Goal: Book appointment/travel/reservation

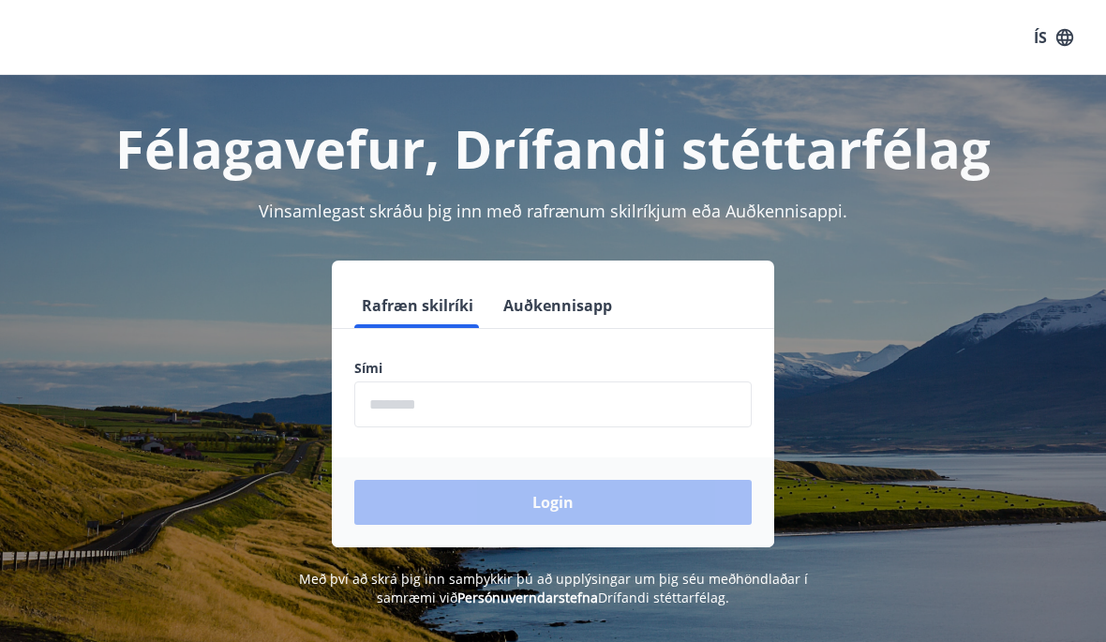
click at [537, 410] on input "phone" at bounding box center [552, 404] width 397 height 46
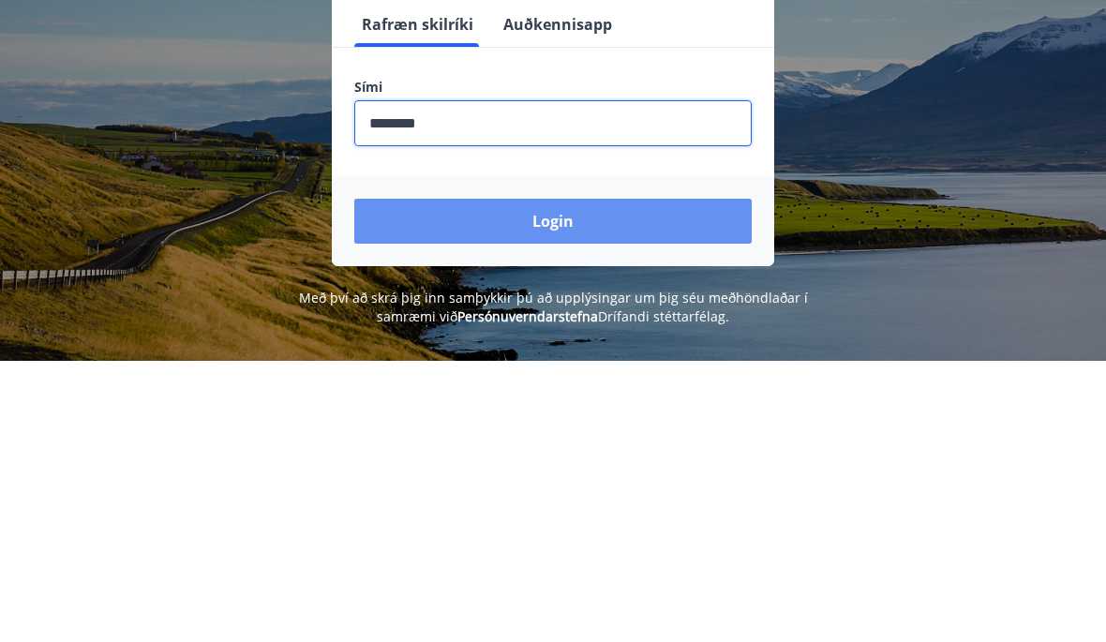
type input "********"
click at [546, 480] on button "Login" at bounding box center [552, 502] width 397 height 45
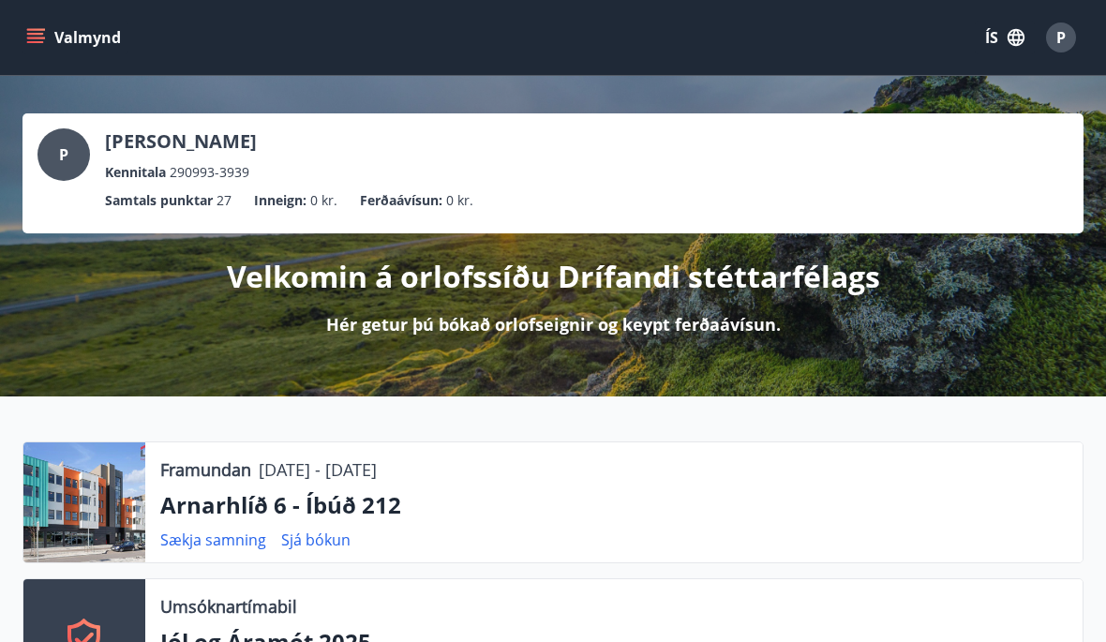
click at [1075, 36] on div "P" at bounding box center [1061, 37] width 30 height 30
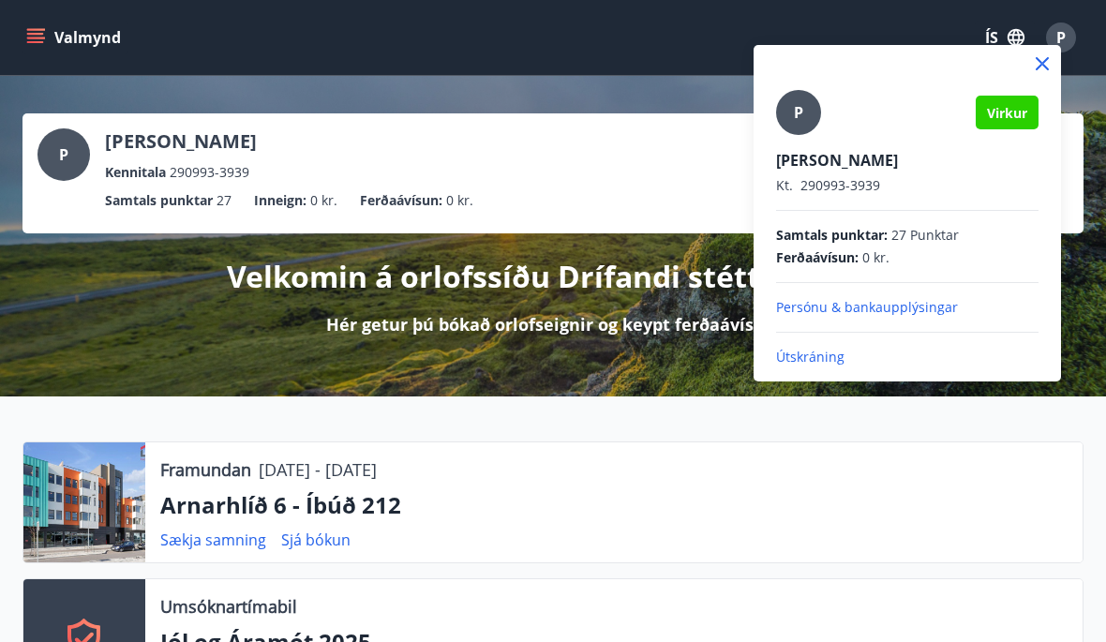
click at [1105, 368] on div at bounding box center [553, 321] width 1106 height 642
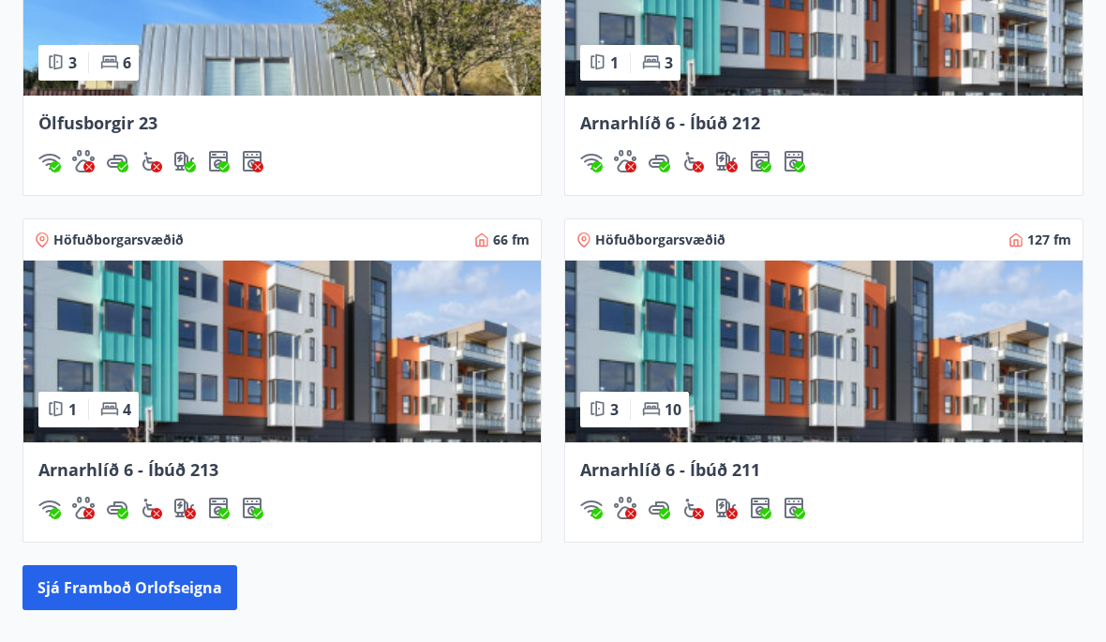
scroll to position [1663, 0]
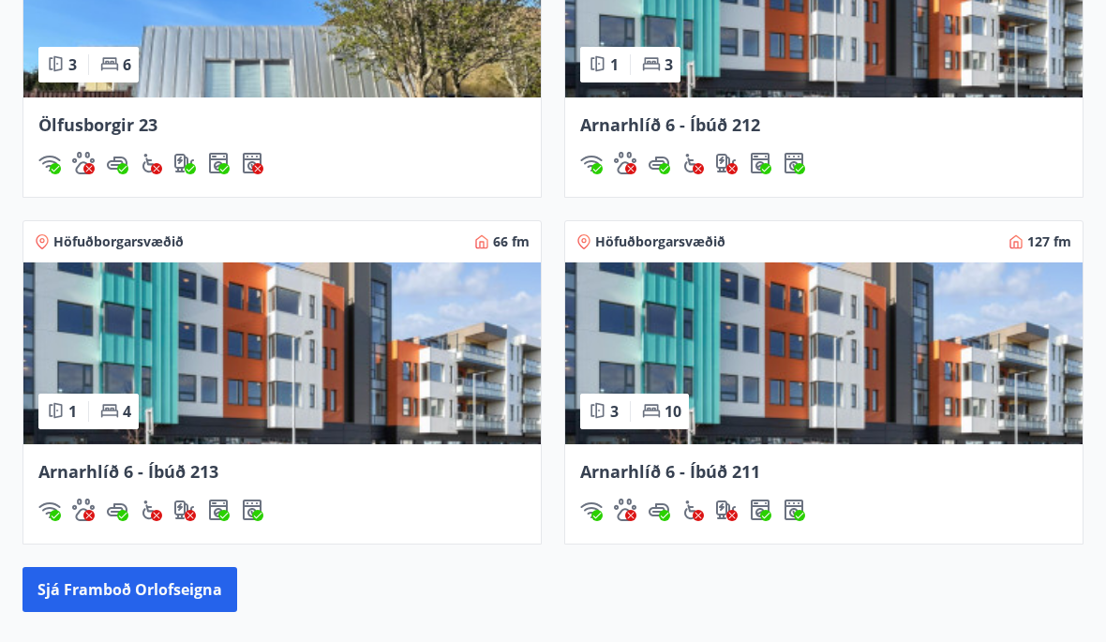
click at [890, 62] on img at bounding box center [823, 7] width 517 height 182
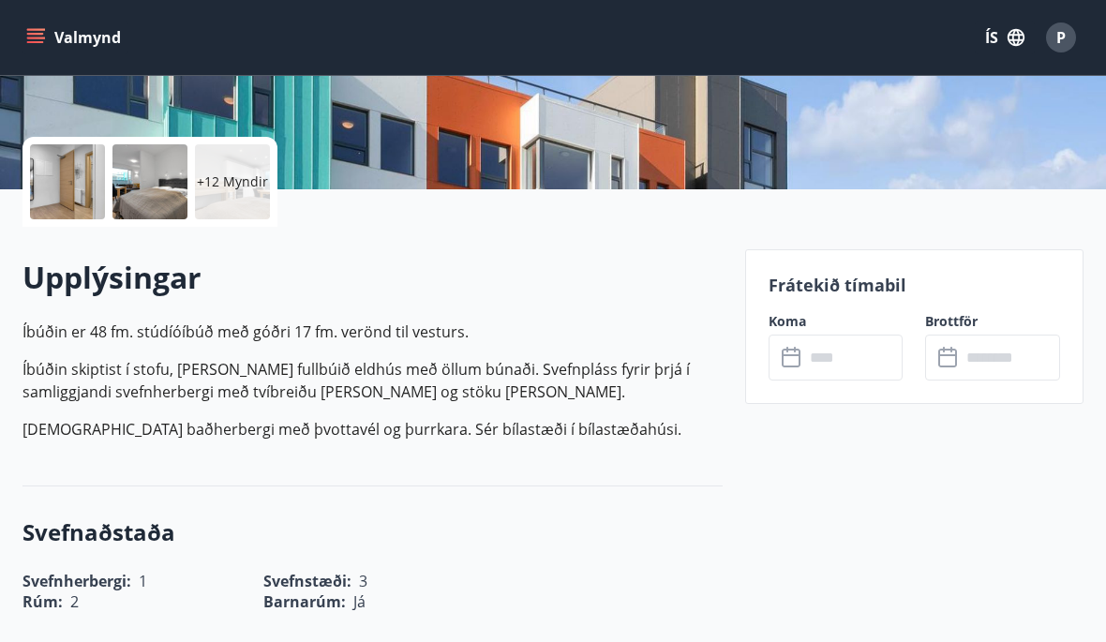
scroll to position [392, 0]
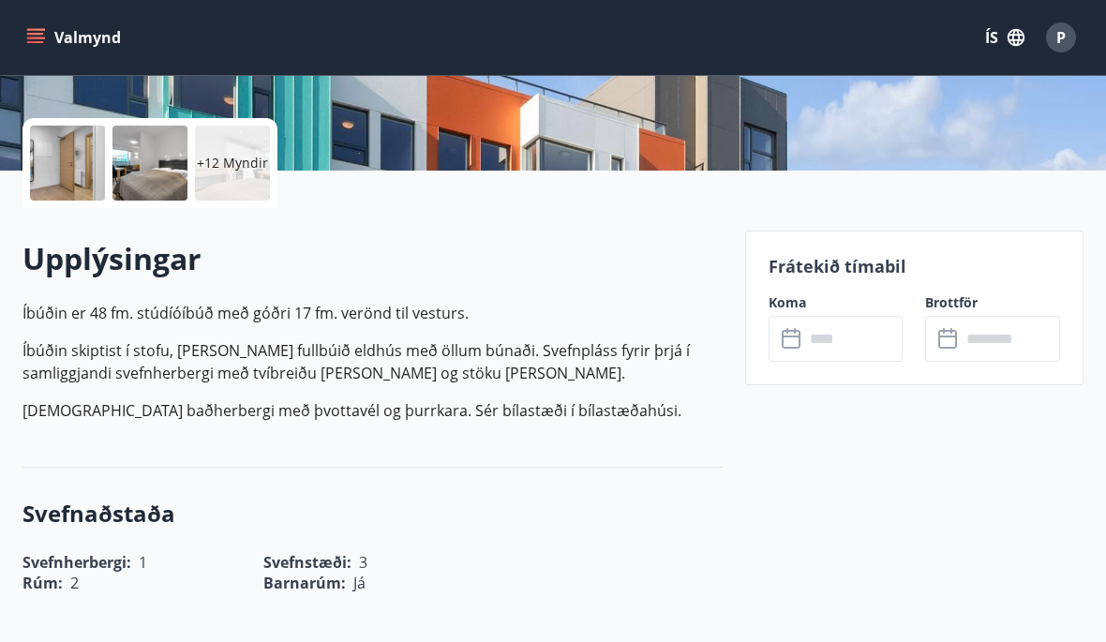
click at [858, 339] on input "text" at bounding box center [853, 339] width 99 height 46
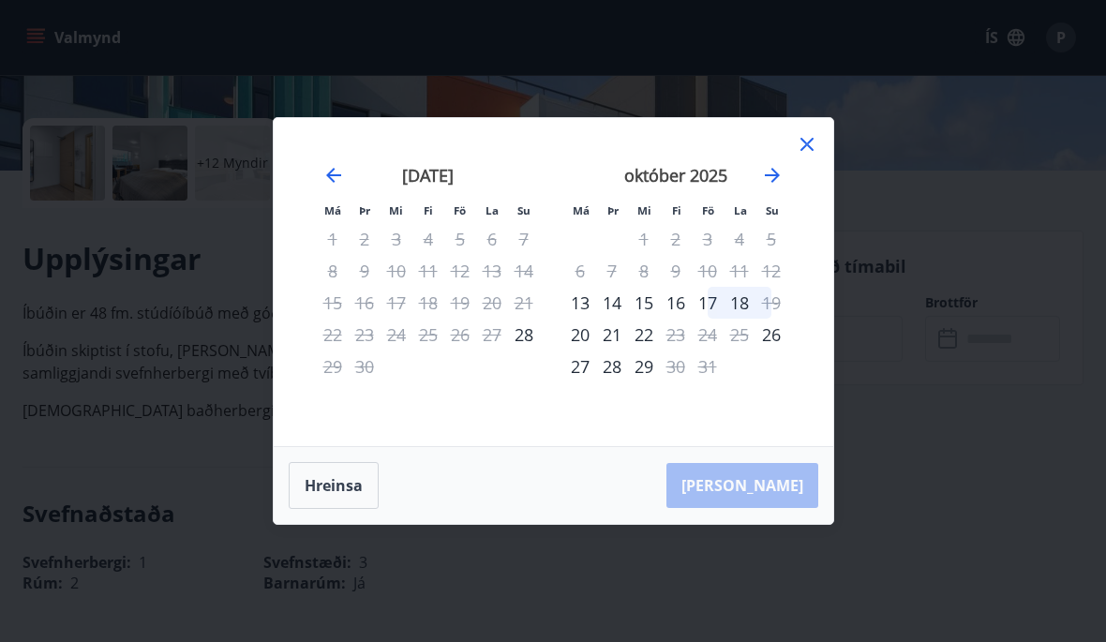
click at [779, 351] on div "26" at bounding box center [771, 335] width 32 height 32
click at [803, 156] on icon at bounding box center [807, 144] width 22 height 22
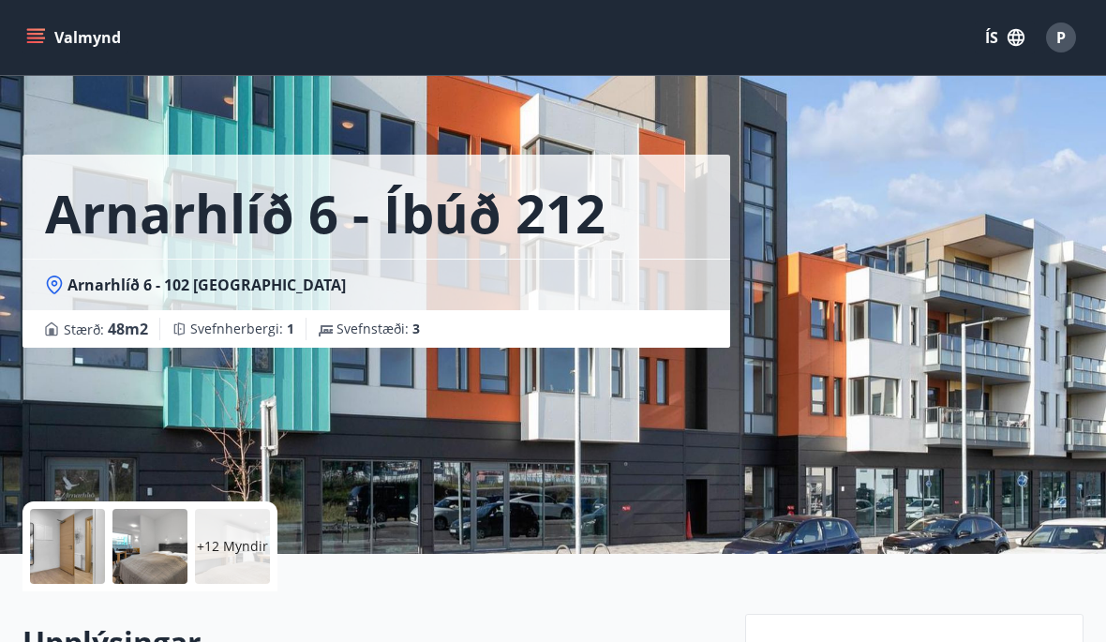
scroll to position [0, 0]
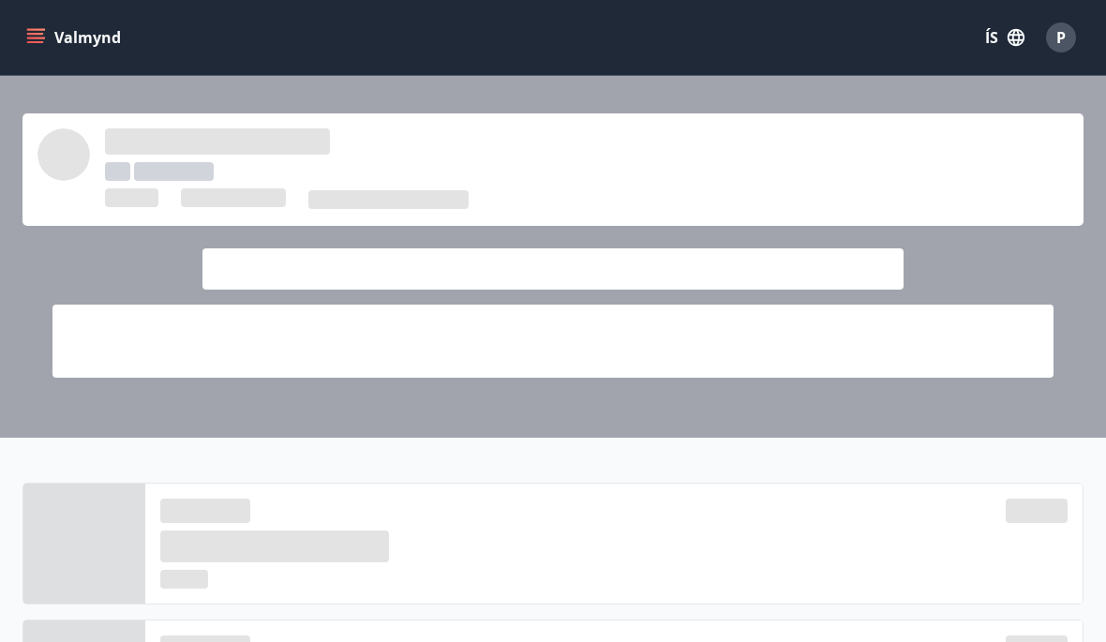
scroll to position [1663, 0]
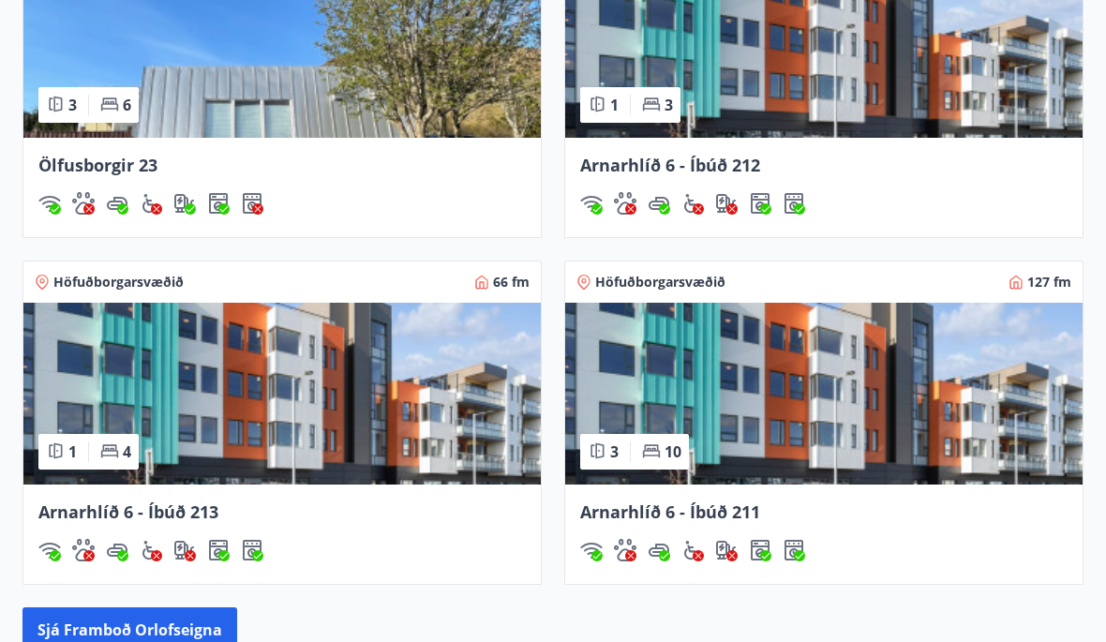
click at [349, 414] on img at bounding box center [281, 394] width 517 height 182
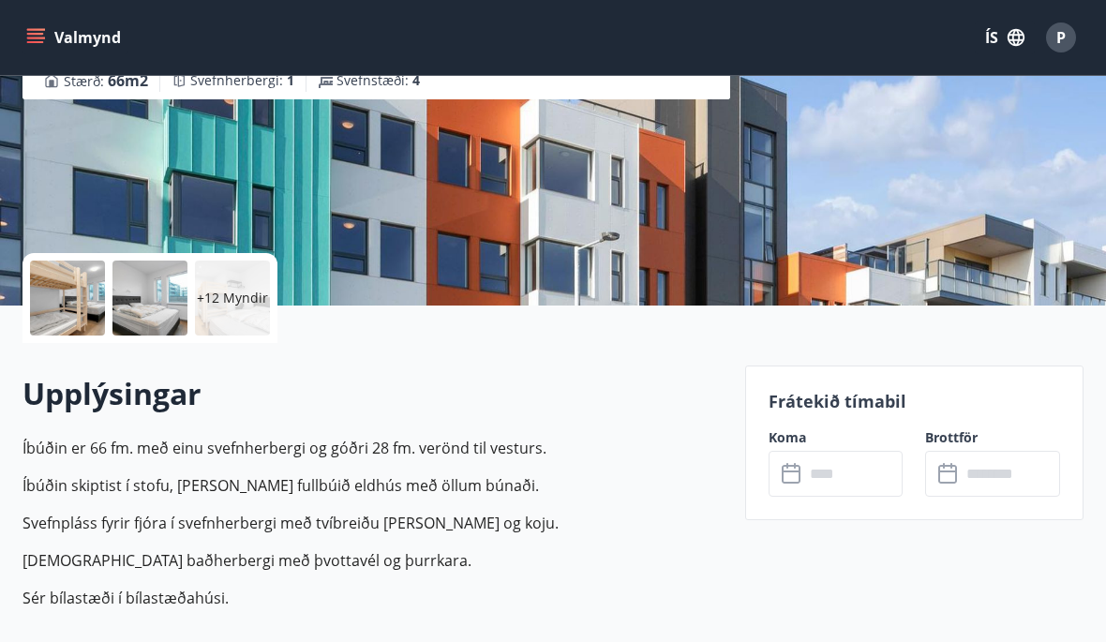
scroll to position [194, 0]
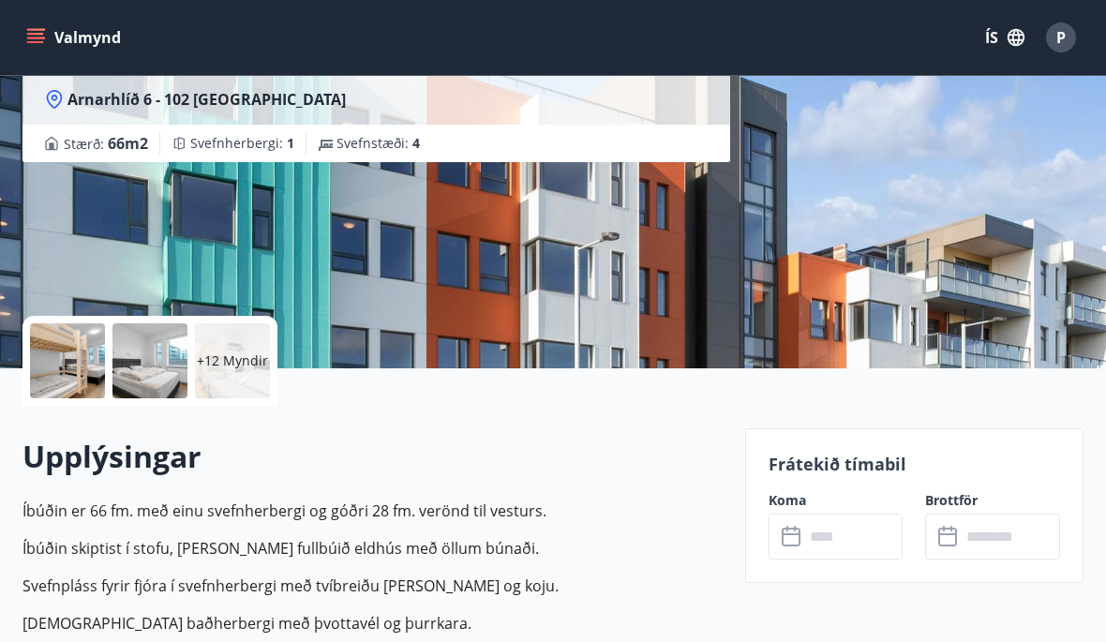
click at [845, 540] on input "text" at bounding box center [853, 537] width 99 height 46
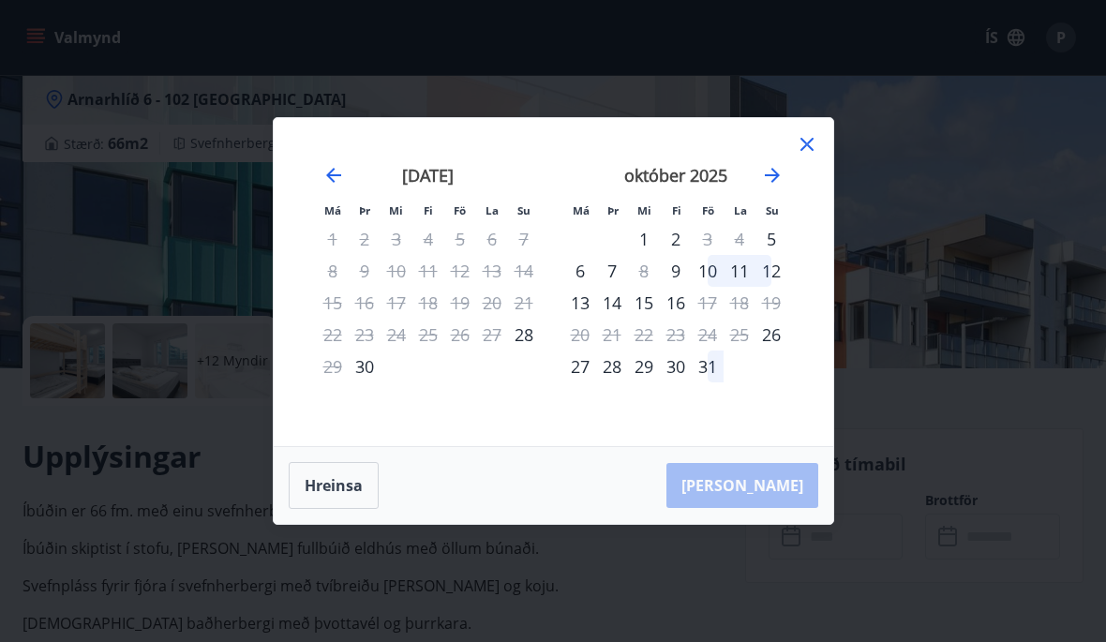
click at [815, 156] on icon at bounding box center [807, 144] width 22 height 22
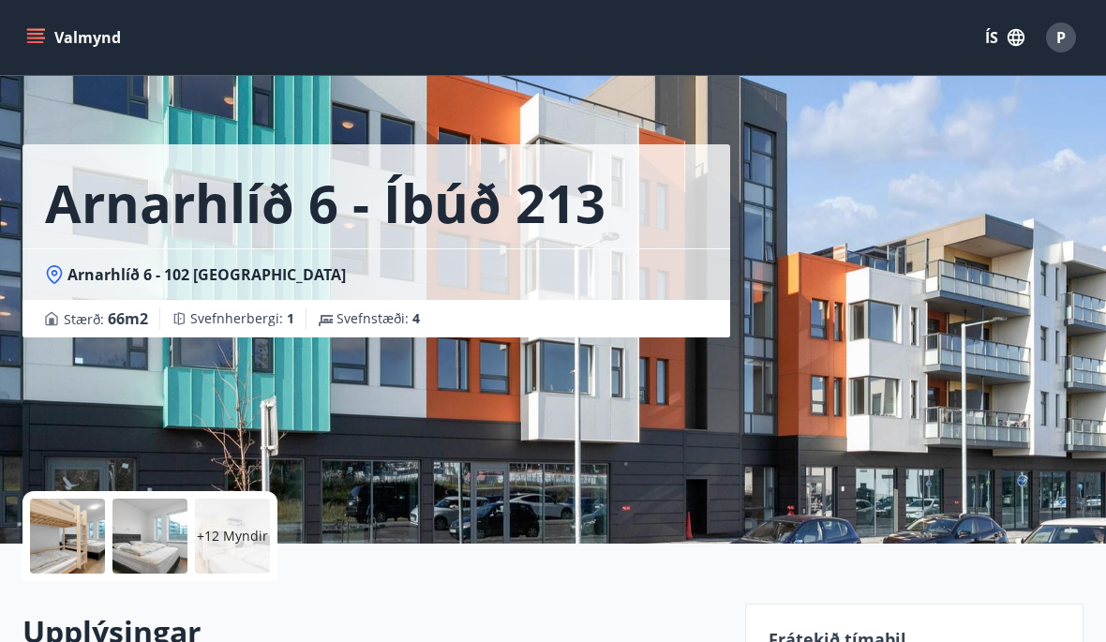
scroll to position [0, 0]
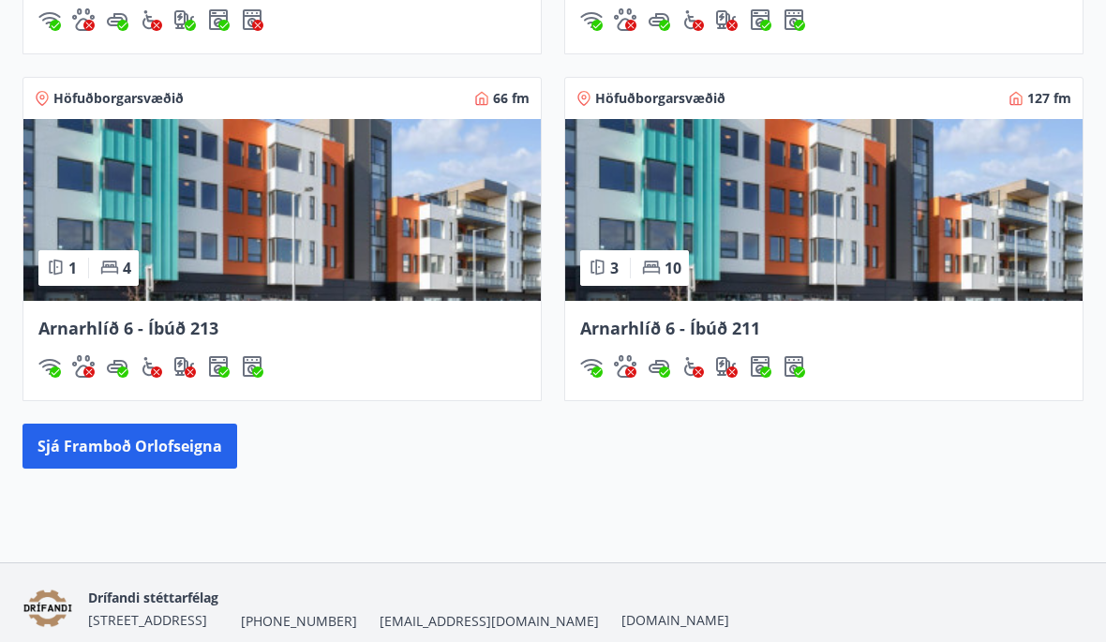
click at [708, 222] on img at bounding box center [823, 210] width 517 height 182
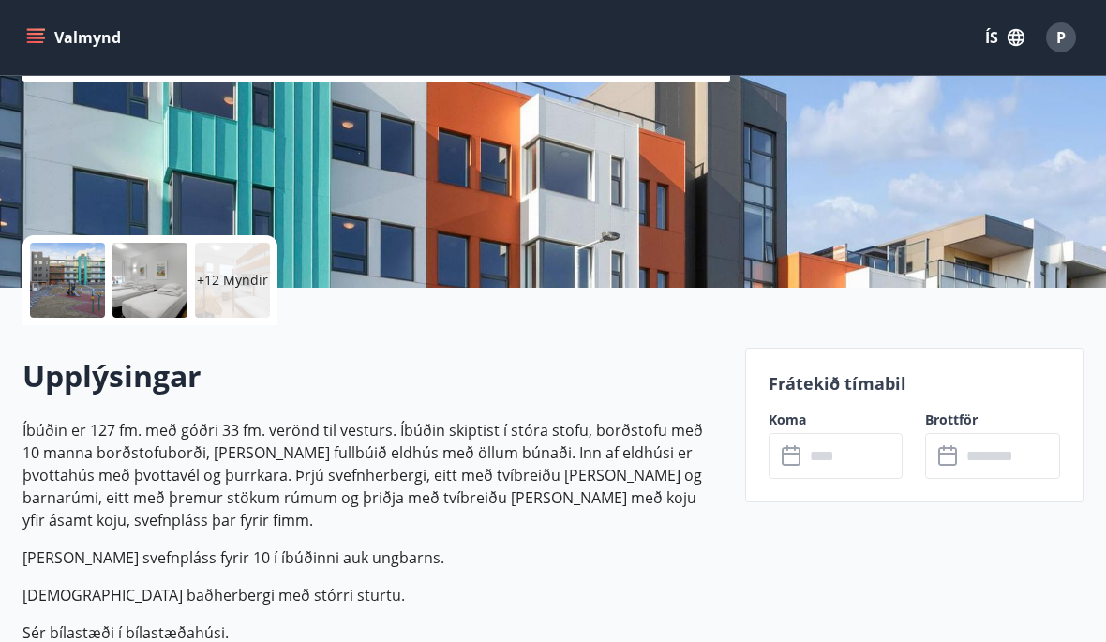
scroll to position [296, 0]
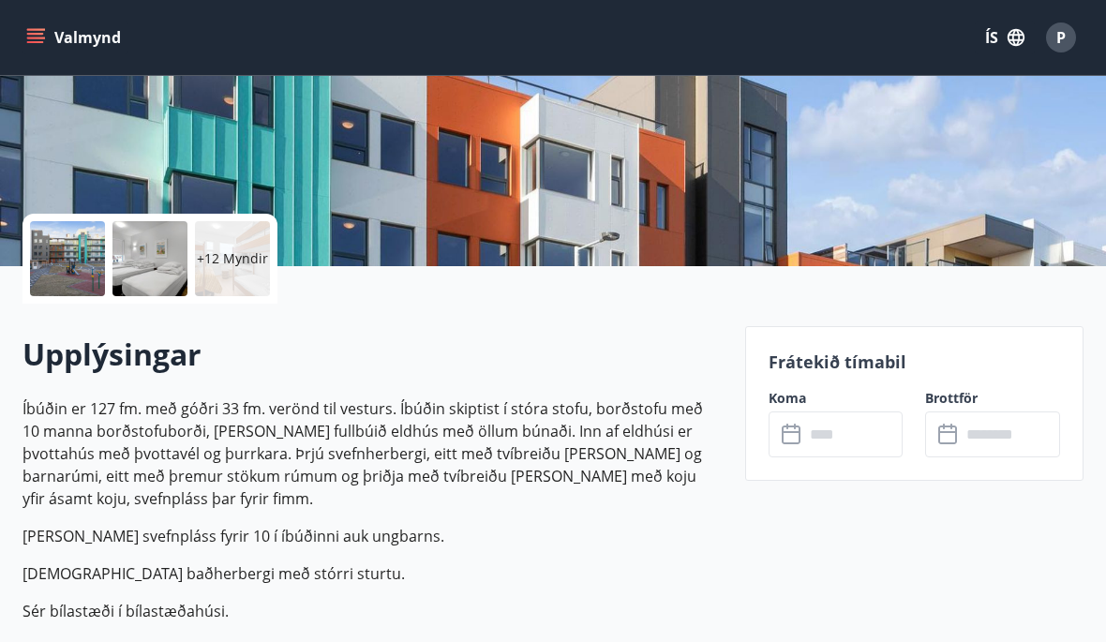
click at [805, 440] on input "text" at bounding box center [853, 434] width 99 height 46
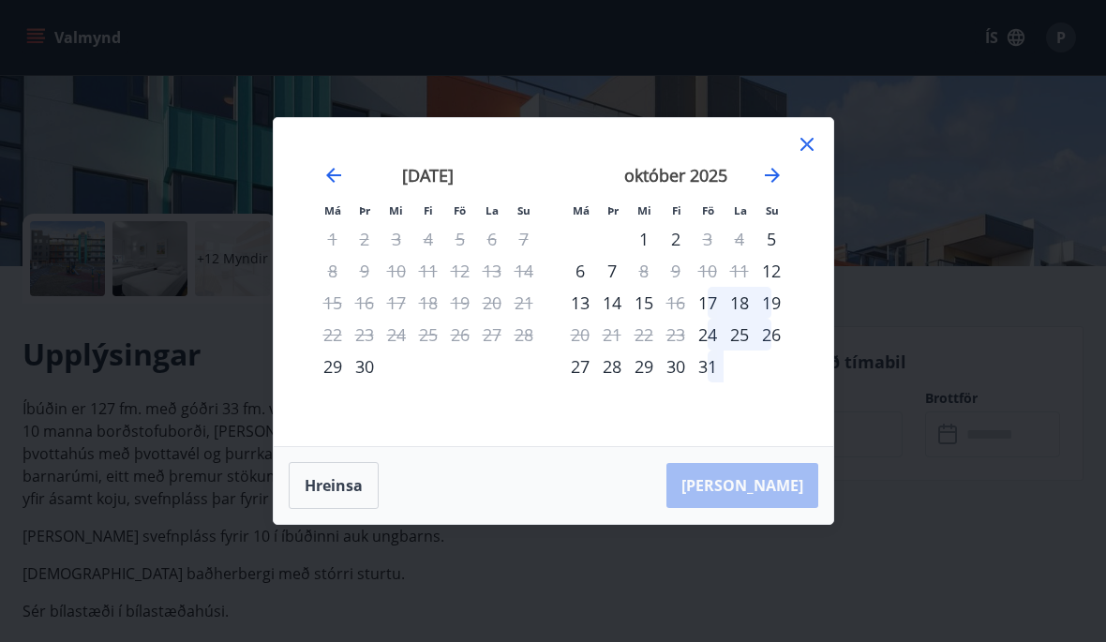
click at [811, 156] on icon at bounding box center [807, 144] width 22 height 22
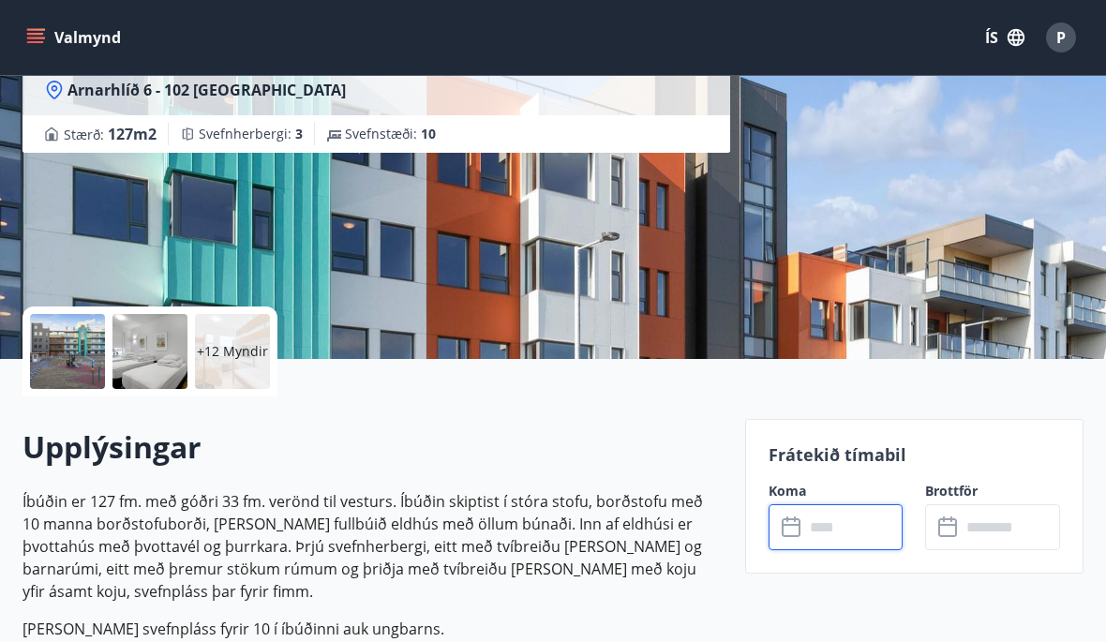
scroll to position [0, 0]
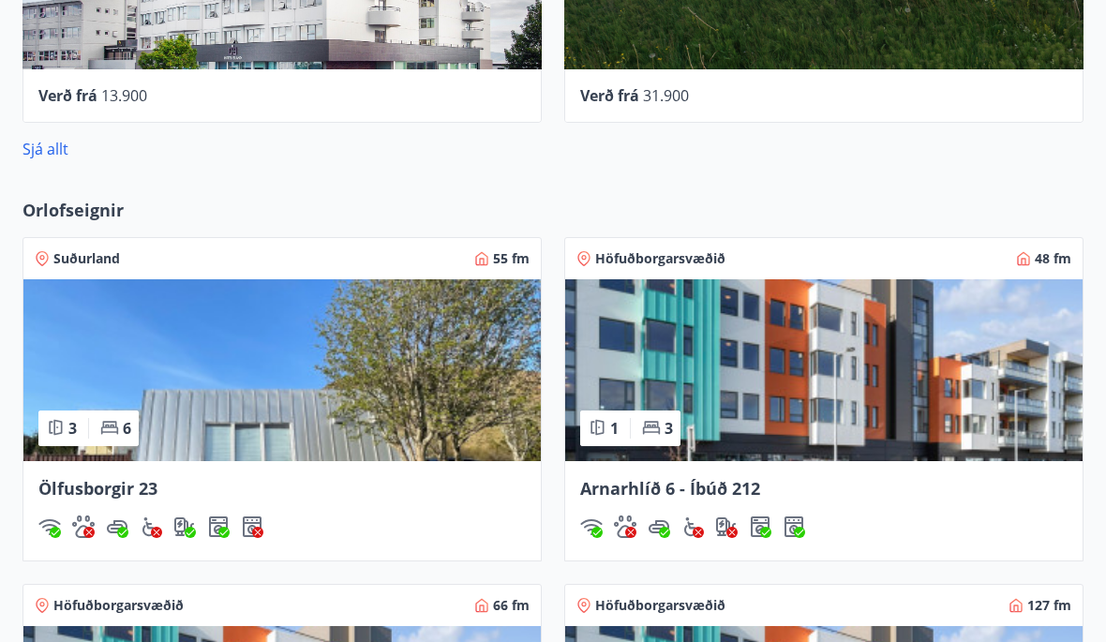
scroll to position [1305, 0]
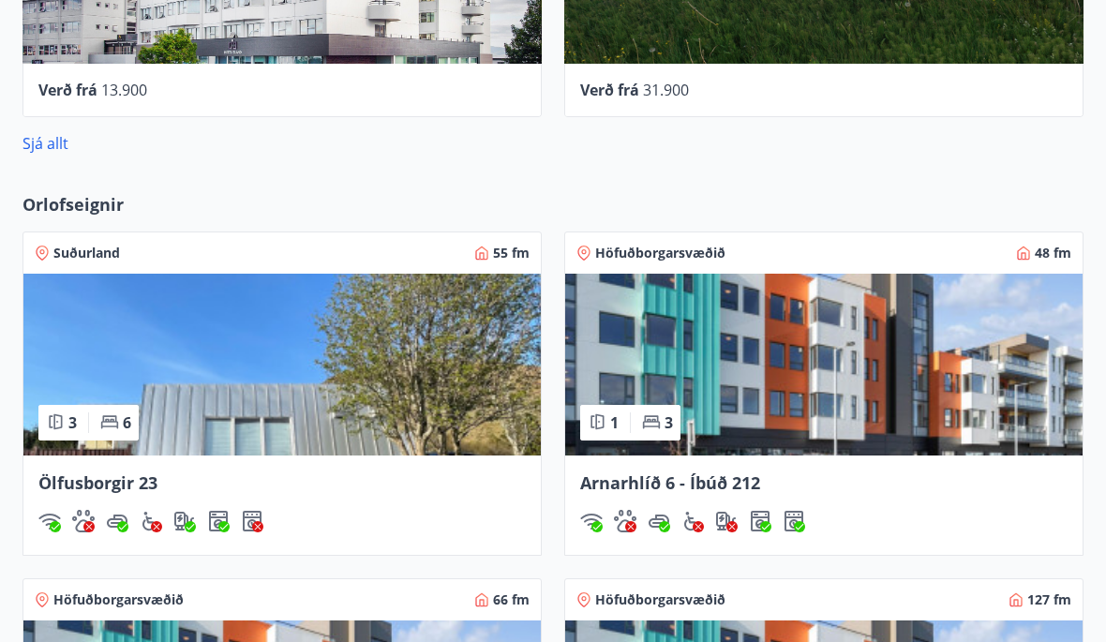
click at [422, 364] on img at bounding box center [281, 365] width 517 height 182
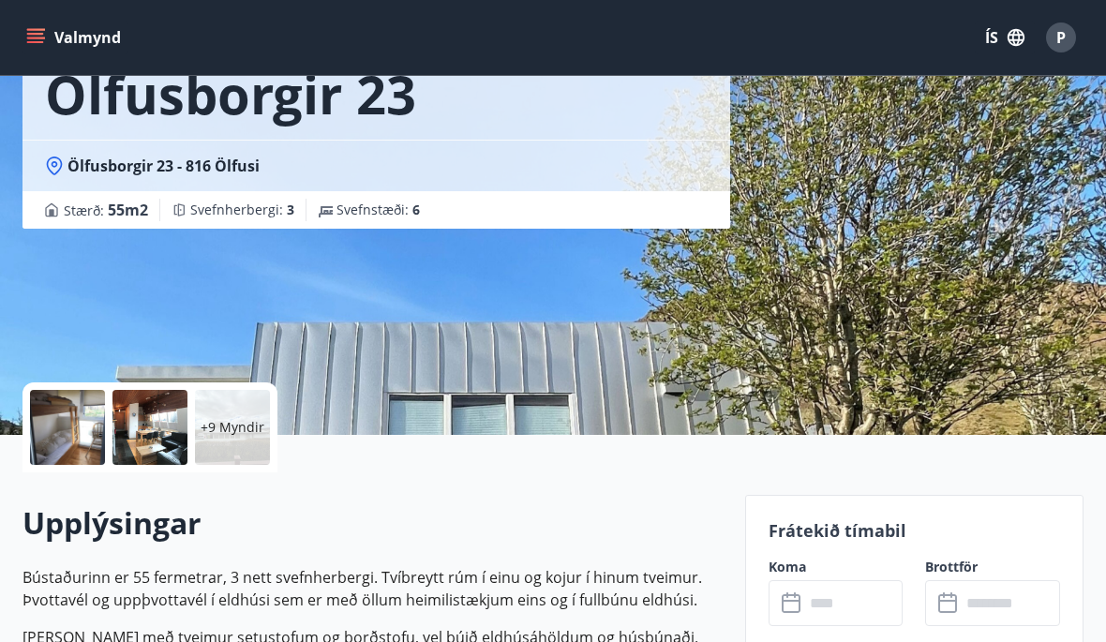
scroll to position [127, 0]
click at [843, 615] on input "text" at bounding box center [853, 604] width 99 height 46
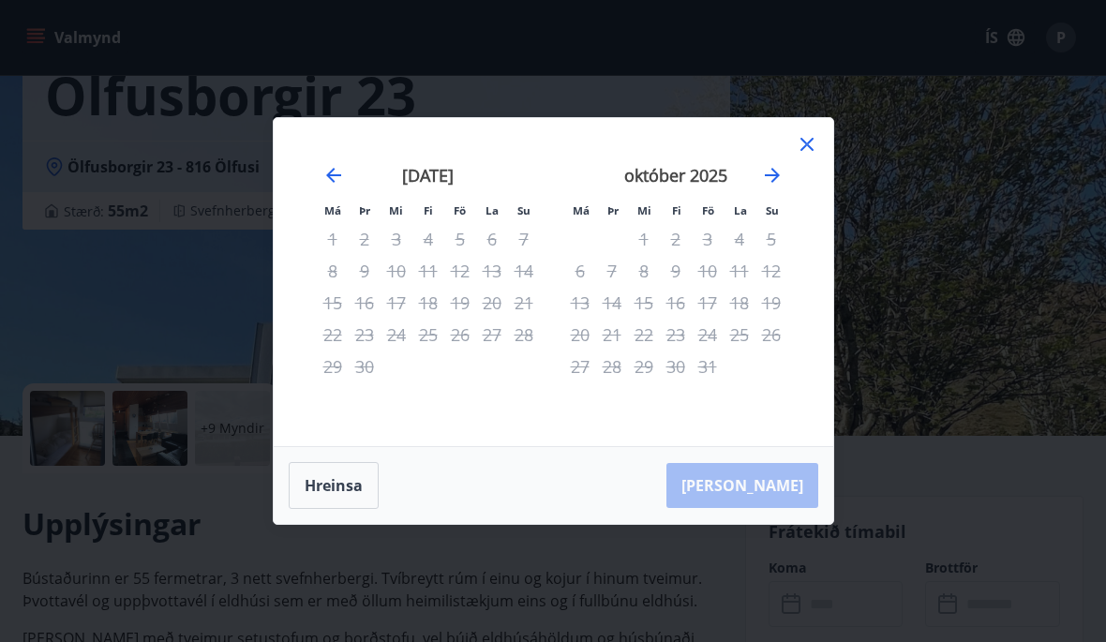
click at [806, 156] on icon at bounding box center [807, 144] width 22 height 22
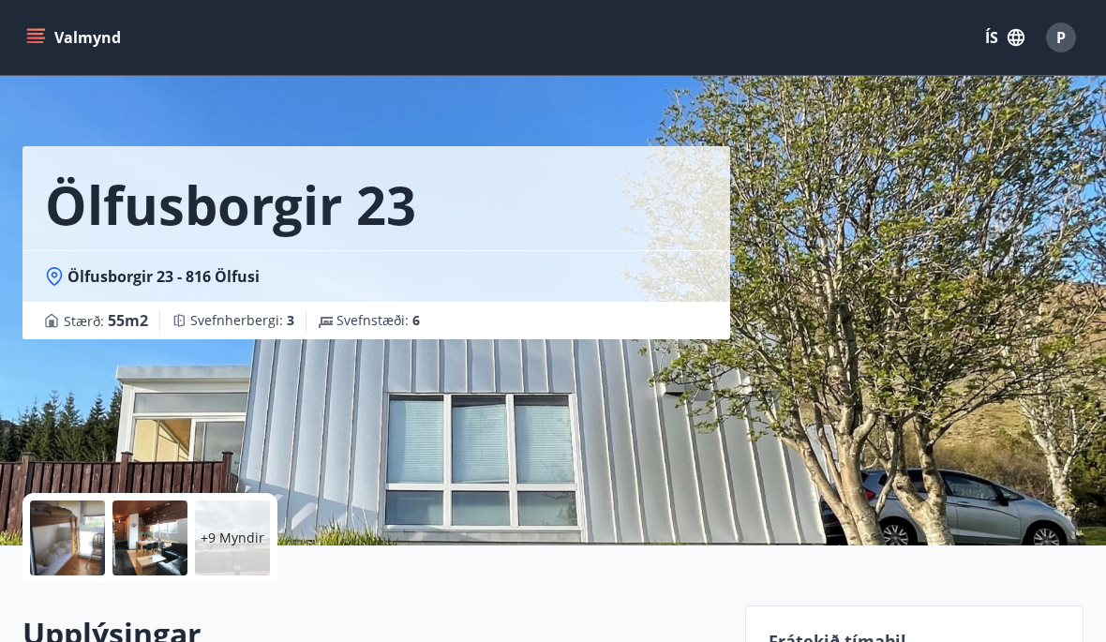
scroll to position [0, 0]
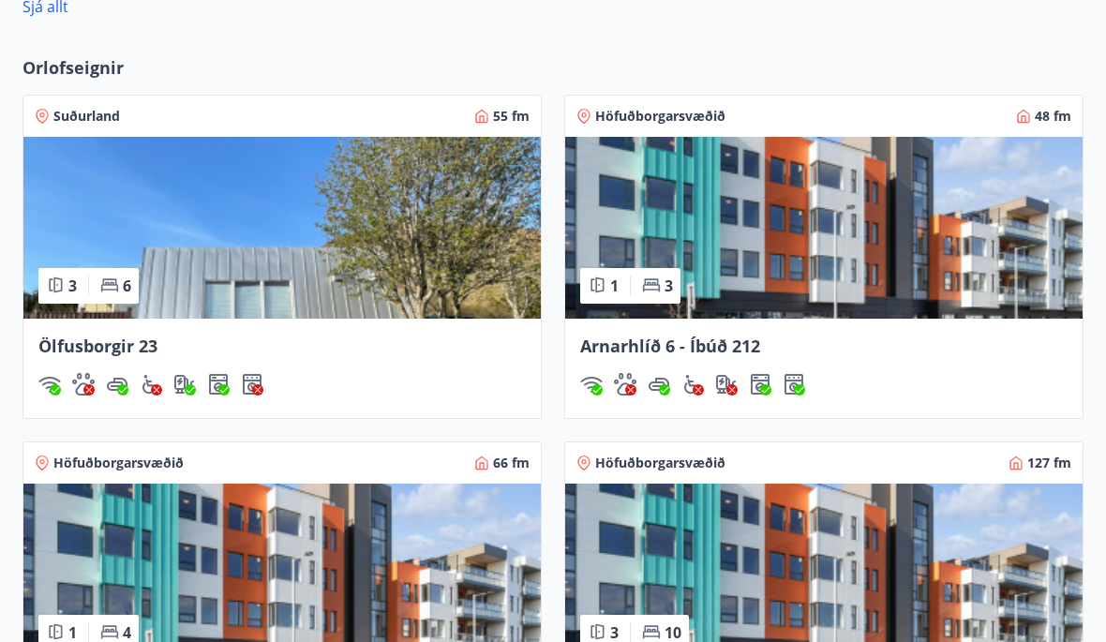
scroll to position [1442, 0]
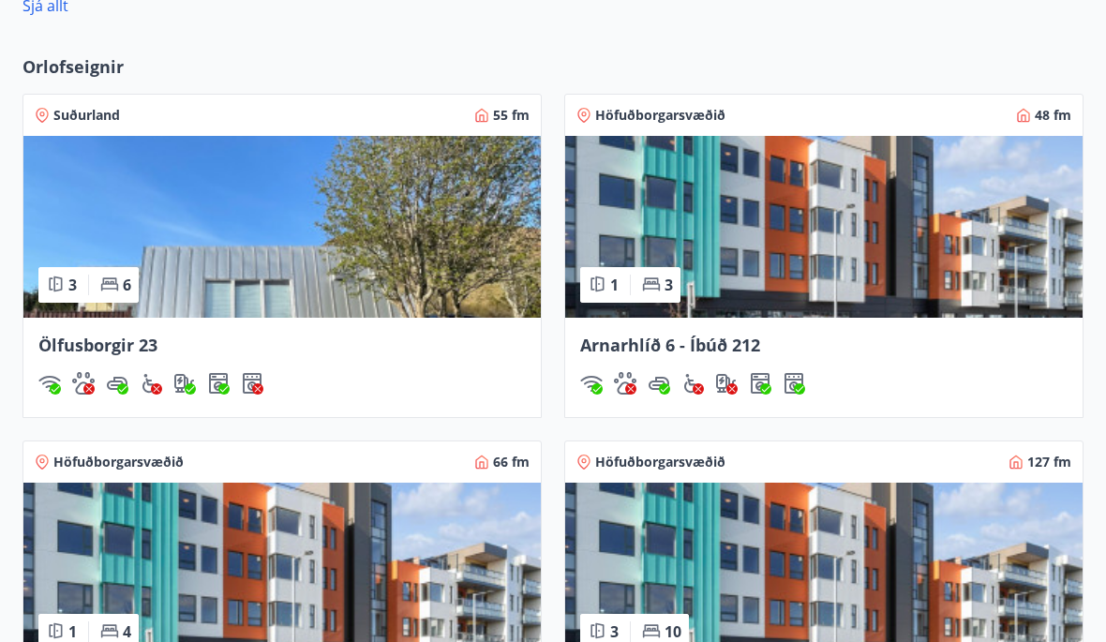
click at [828, 240] on img at bounding box center [823, 227] width 517 height 182
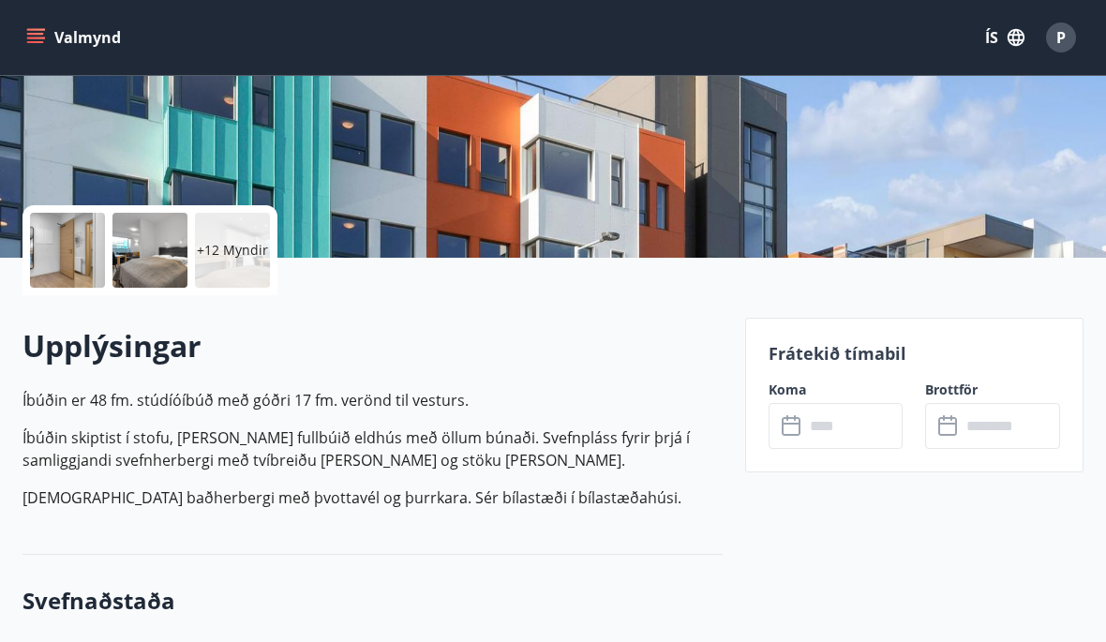
scroll to position [359, 0]
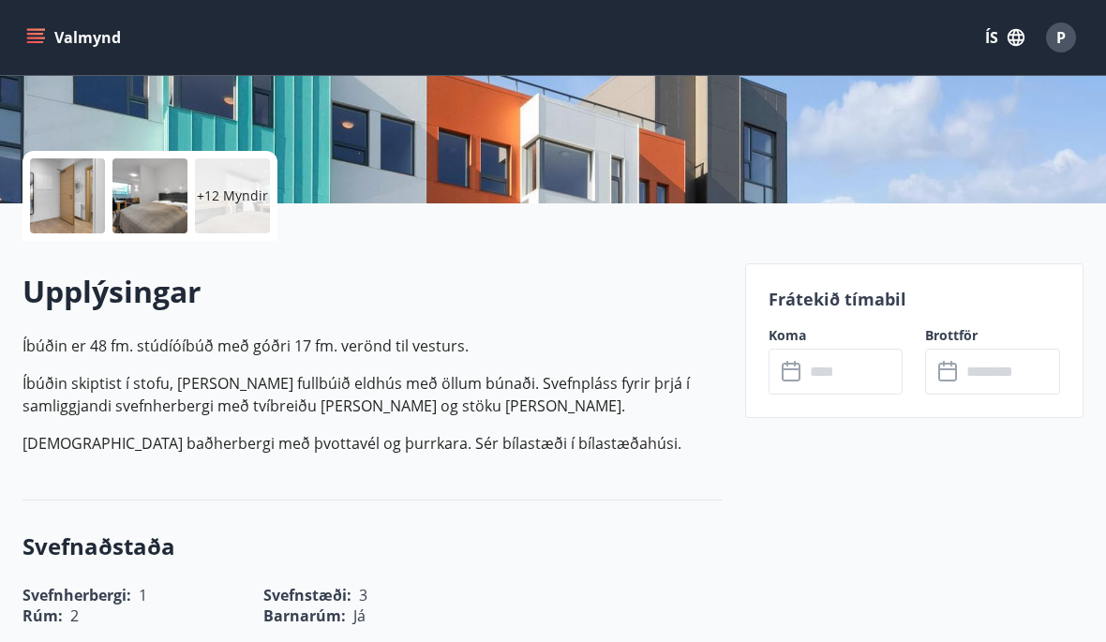
click at [856, 372] on input "text" at bounding box center [853, 372] width 99 height 46
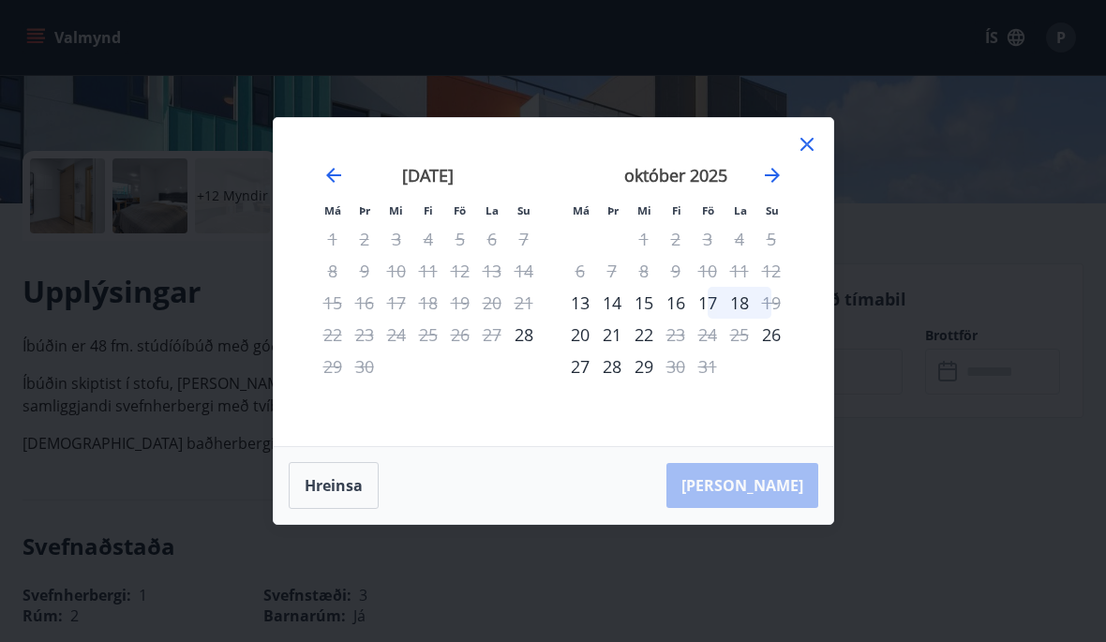
click at [617, 319] on div "14" at bounding box center [612, 303] width 32 height 32
click at [650, 319] on div "15" at bounding box center [644, 303] width 32 height 32
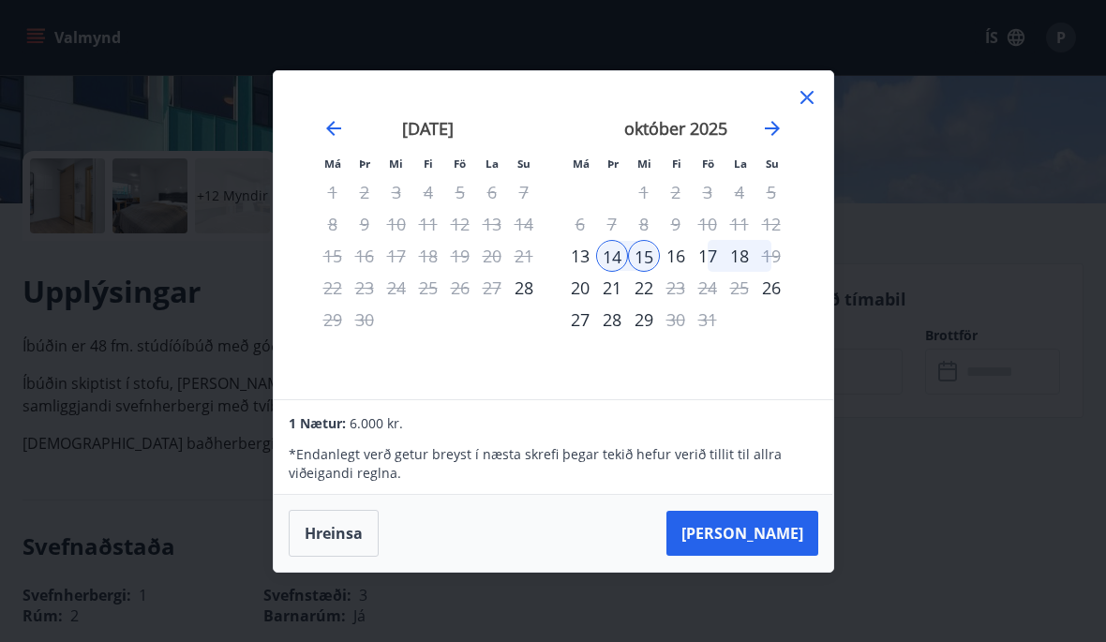
click at [760, 556] on button "Taka Frá" at bounding box center [742, 533] width 152 height 45
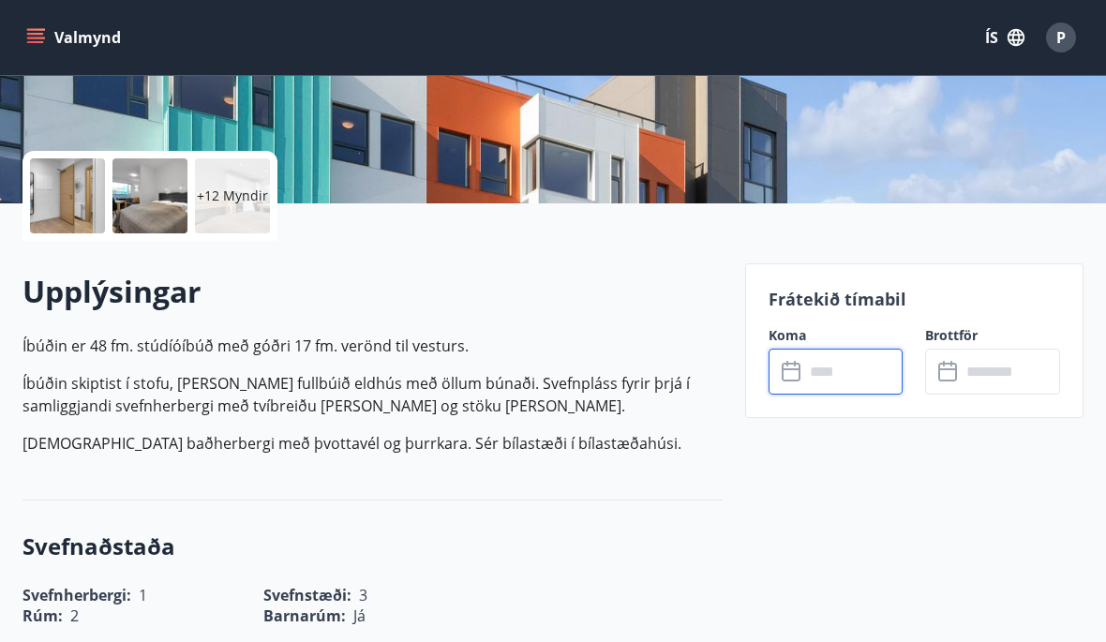
type input "******"
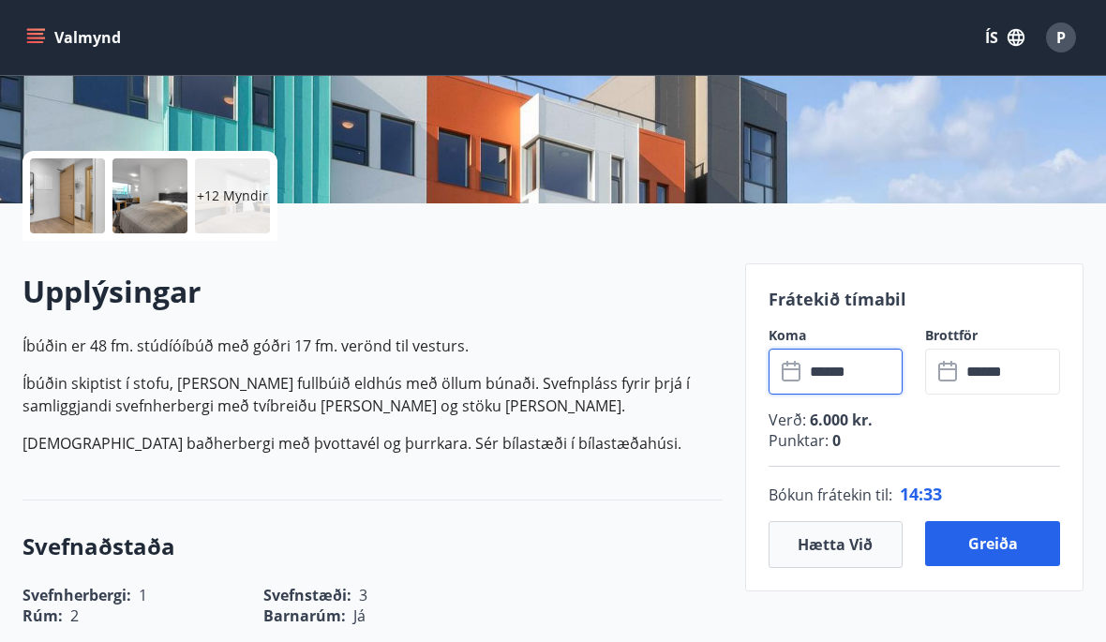
click at [1028, 542] on button "Greiða" at bounding box center [992, 543] width 135 height 45
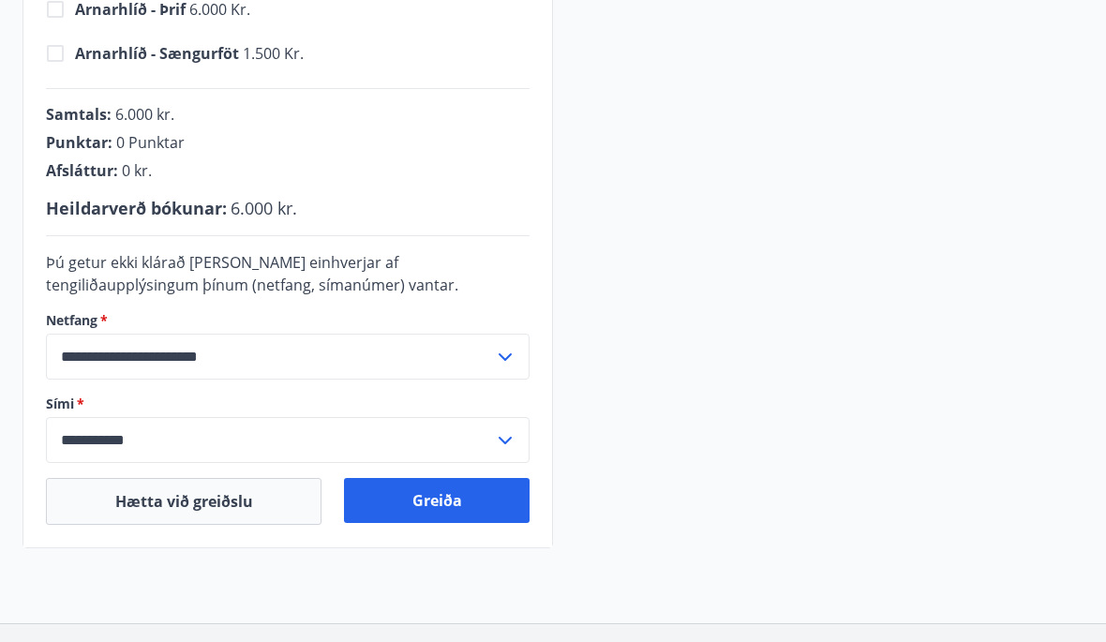
scroll to position [583, 0]
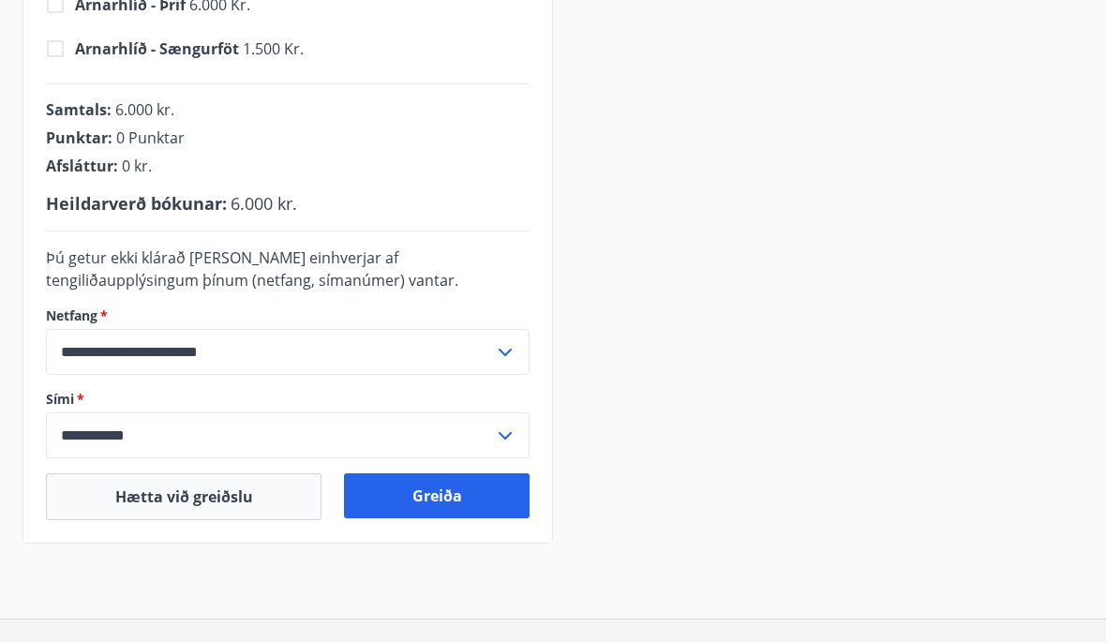
click at [499, 505] on button "Greiða" at bounding box center [437, 495] width 186 height 45
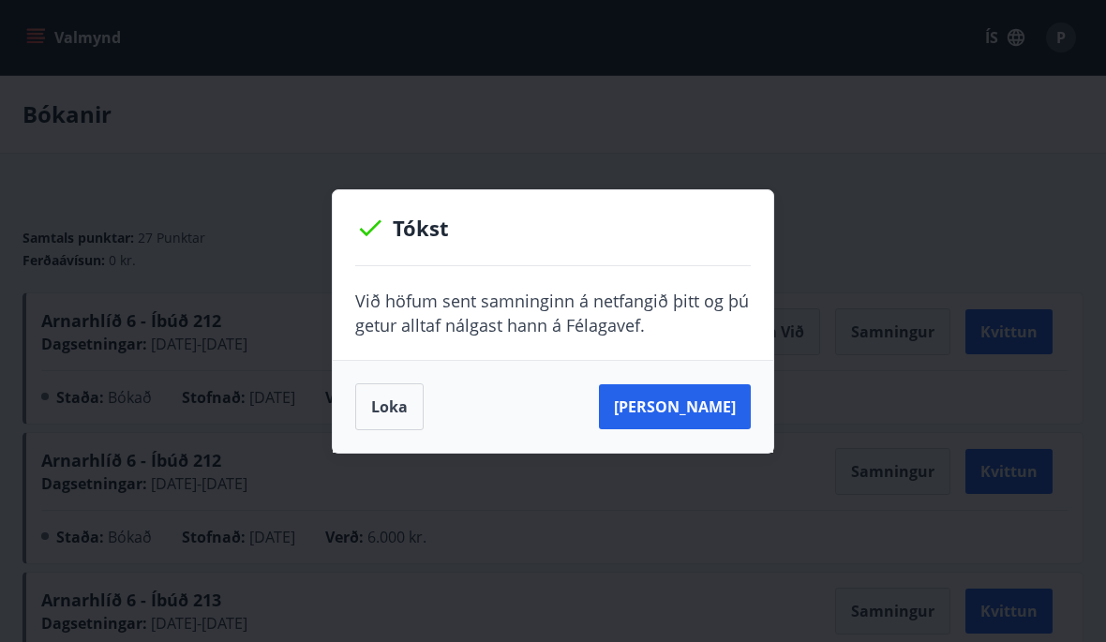
click at [396, 414] on button "Loka" at bounding box center [389, 406] width 68 height 47
